Goal: Find specific page/section: Find specific page/section

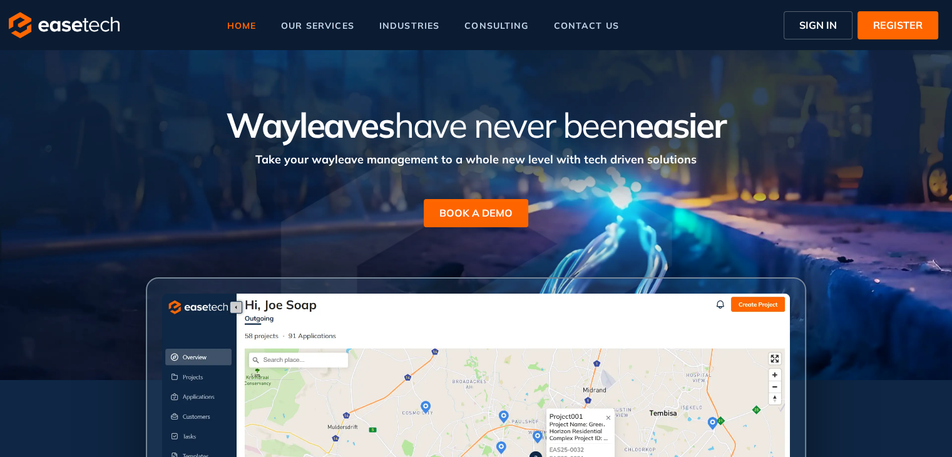
click at [804, 33] on button "SIGN IN" at bounding box center [818, 25] width 69 height 28
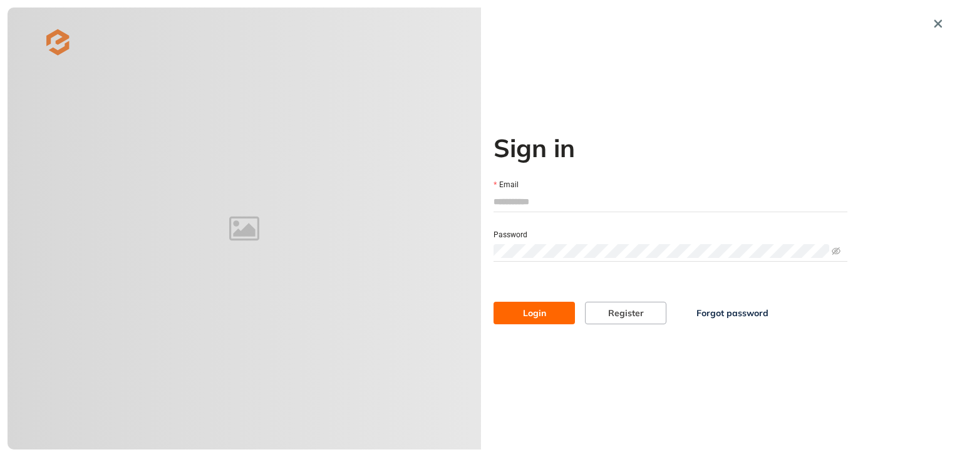
type input "**********"
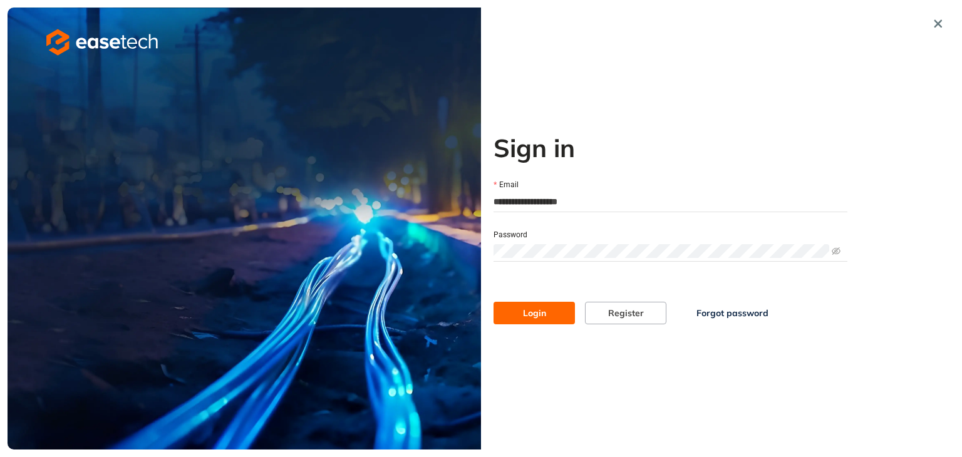
click at [540, 319] on span "Login" at bounding box center [534, 313] width 23 height 14
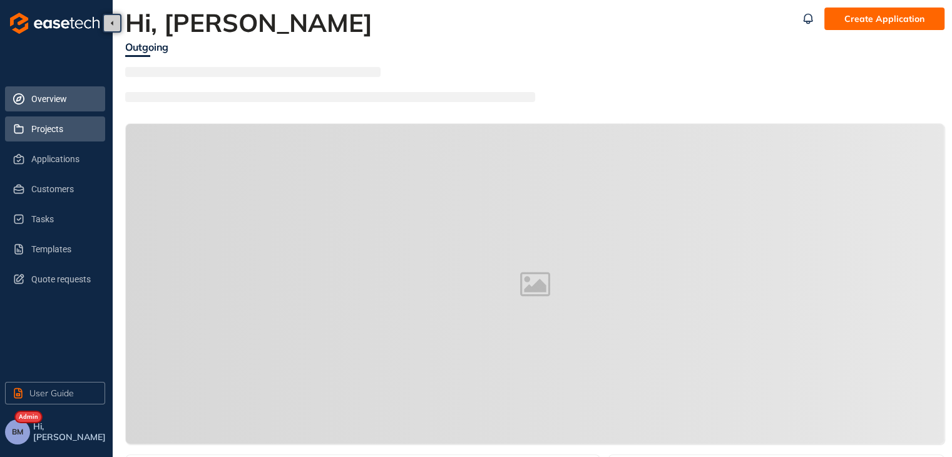
click at [60, 128] on span "Projects" at bounding box center [63, 128] width 64 height 25
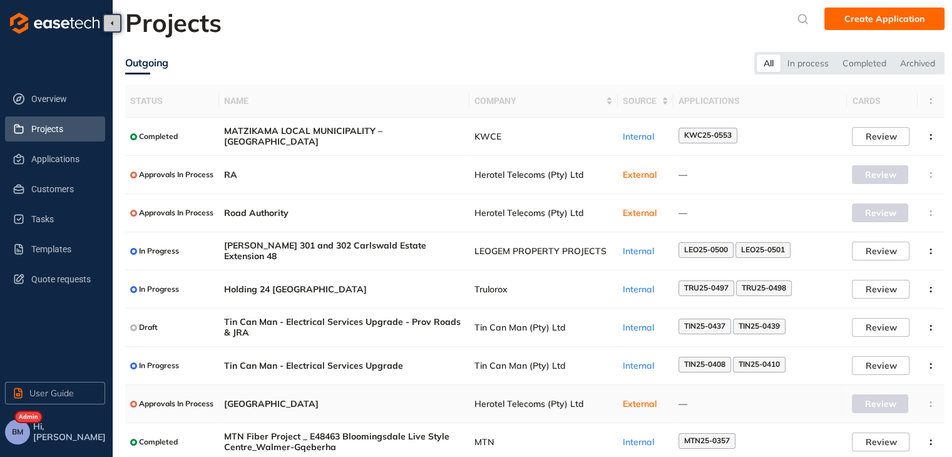
scroll to position [81, 0]
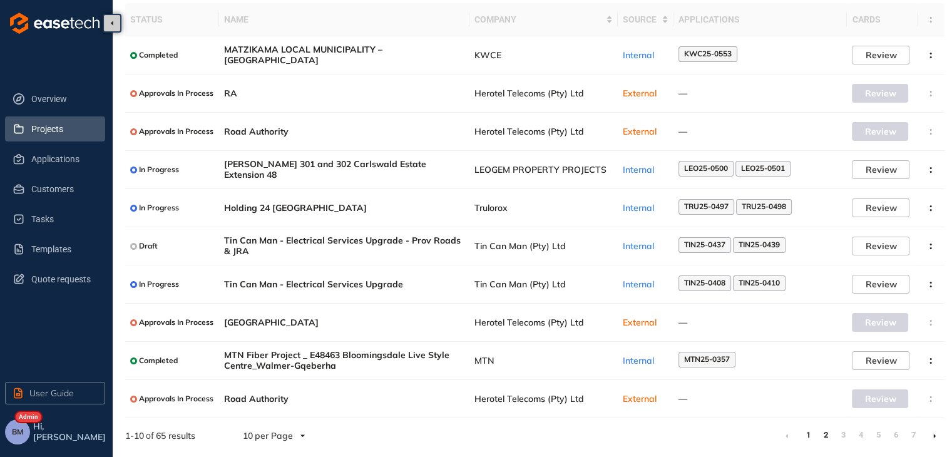
click at [823, 433] on link "2" at bounding box center [826, 435] width 13 height 19
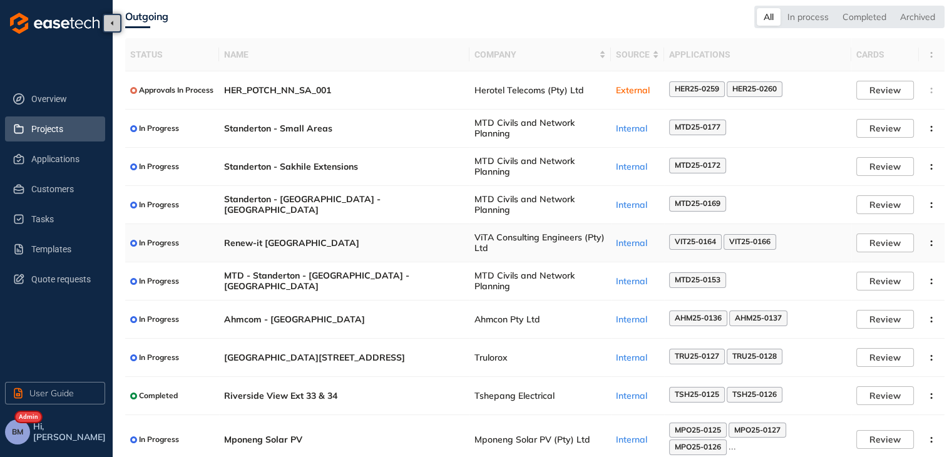
scroll to position [93, 0]
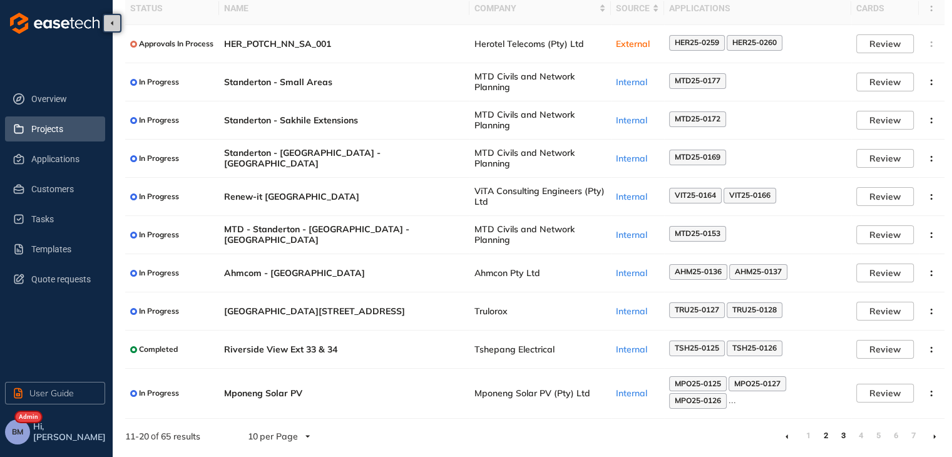
click at [842, 435] on link "3" at bounding box center [843, 435] width 13 height 19
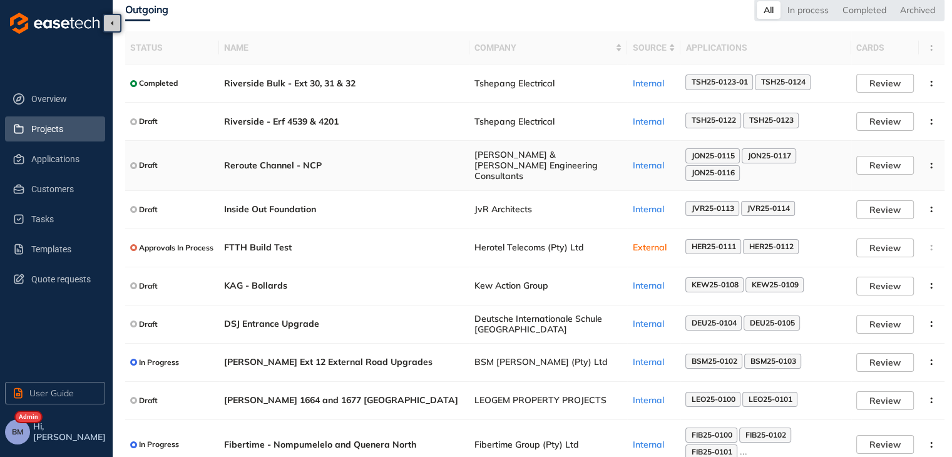
scroll to position [101, 0]
